Goal: Navigation & Orientation: Find specific page/section

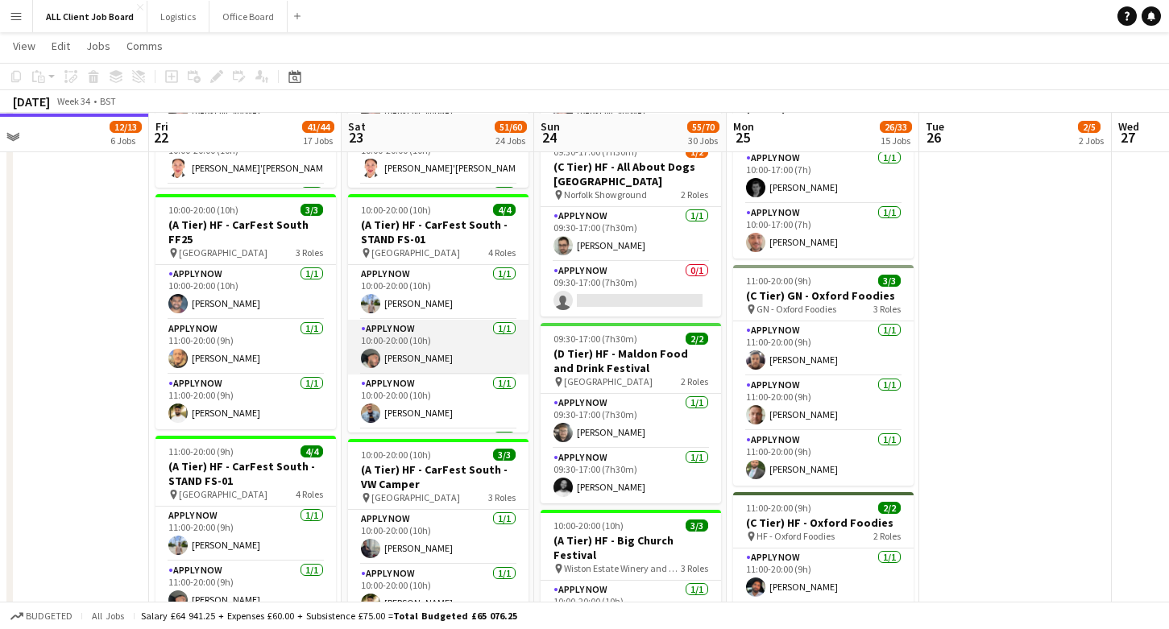
scroll to position [52, 0]
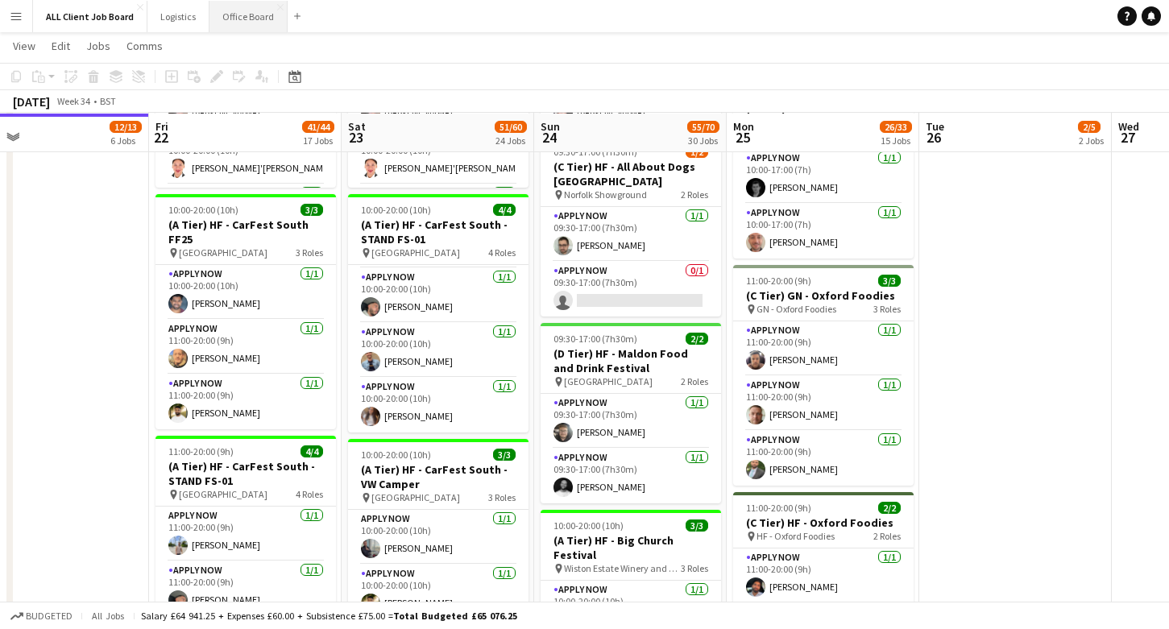
click at [239, 8] on button "Office Board Close" at bounding box center [248, 16] width 78 height 31
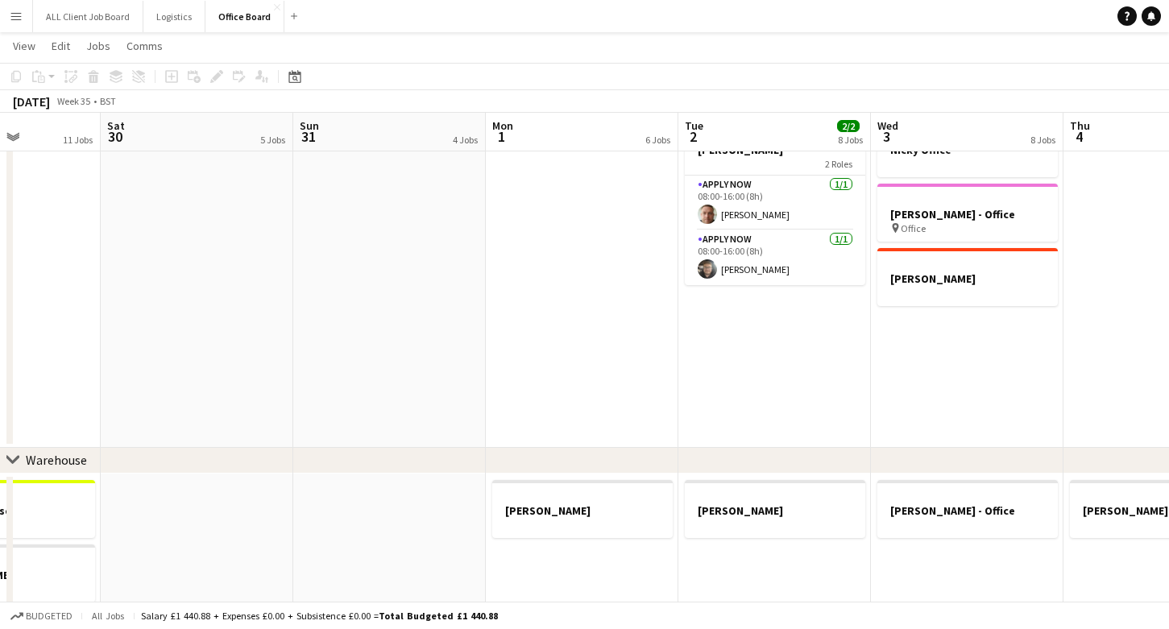
scroll to position [403, 0]
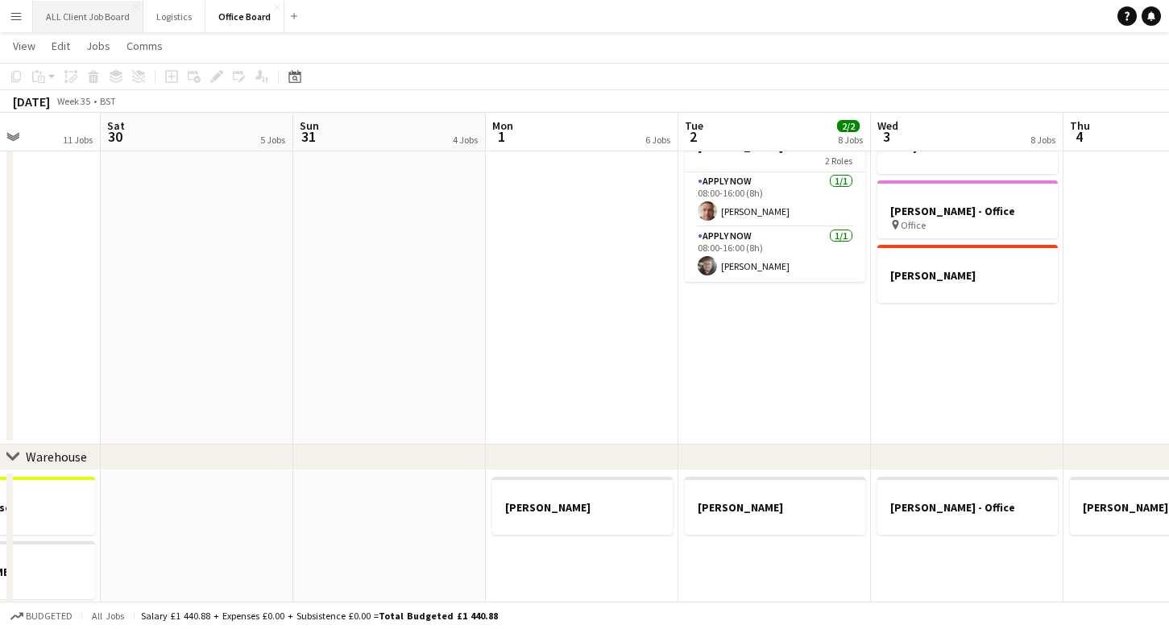
click at [77, 27] on button "ALL Client Job Board Close" at bounding box center [88, 16] width 110 height 31
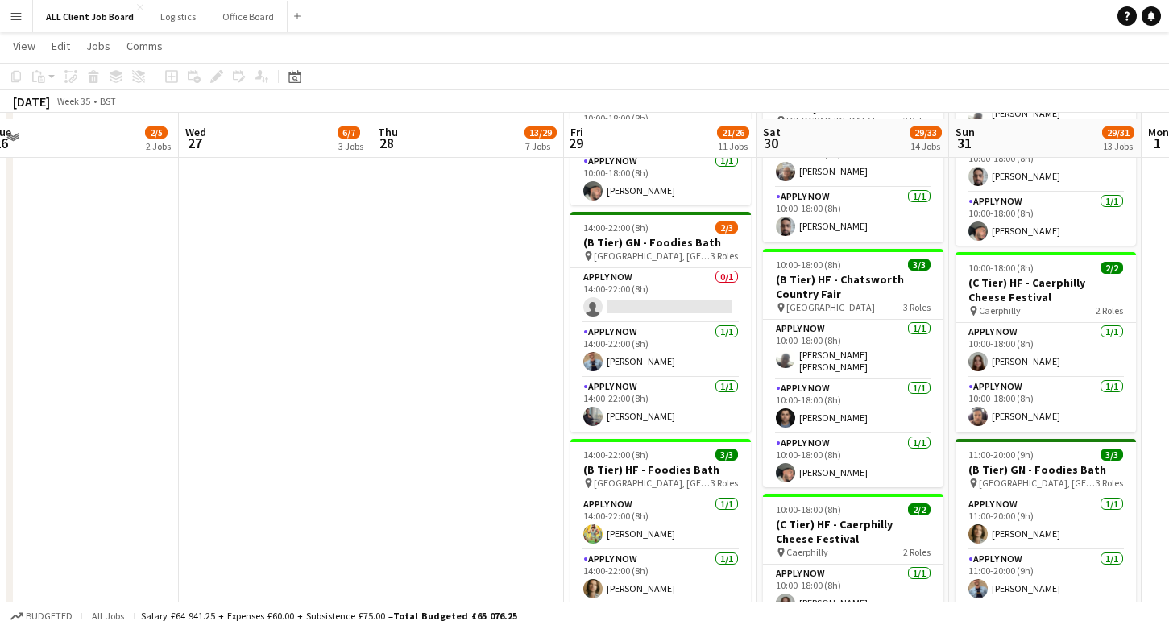
scroll to position [1225, 0]
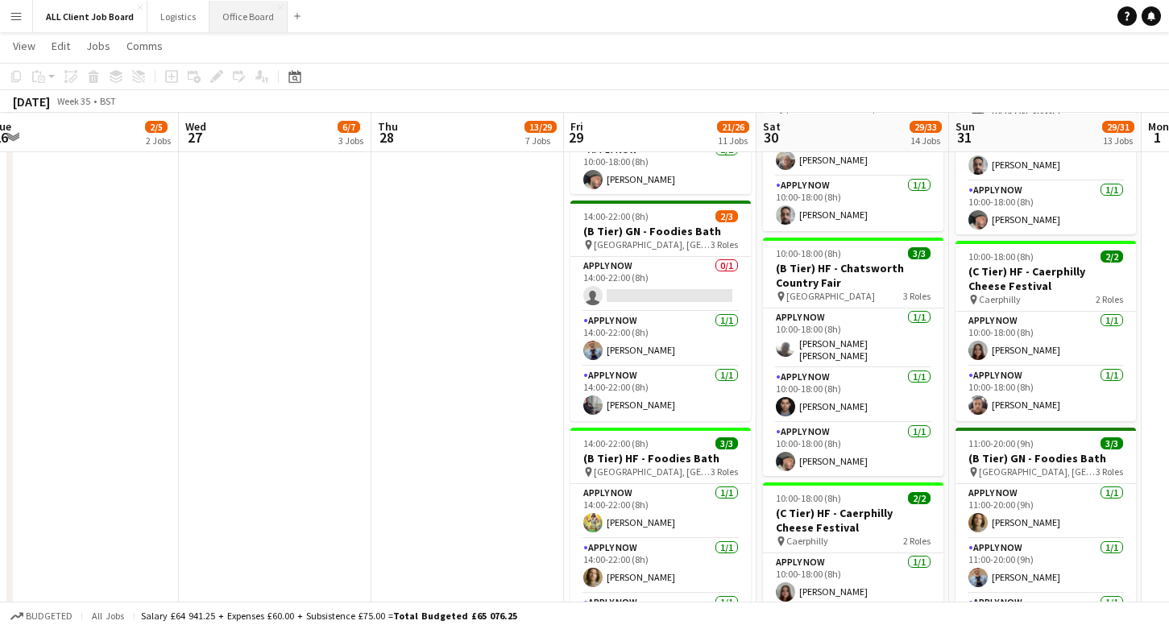
click at [235, 22] on button "Office Board Close" at bounding box center [248, 16] width 78 height 31
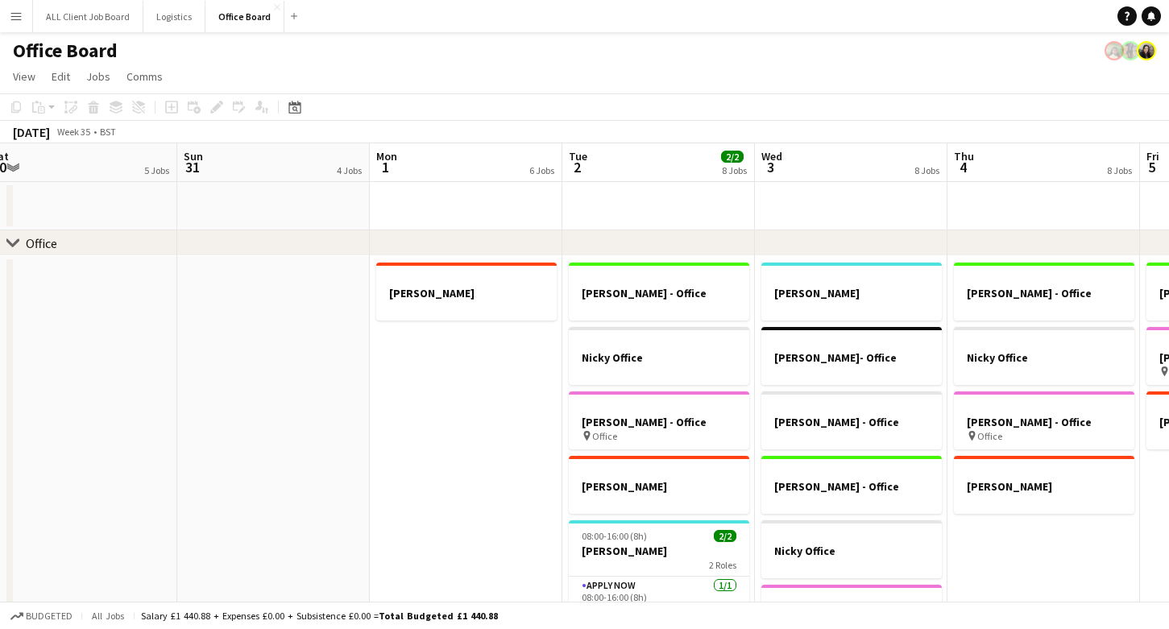
scroll to position [1, 0]
